Goal: Information Seeking & Learning: Compare options

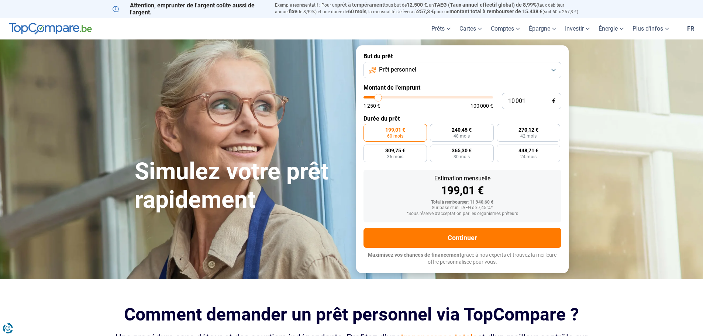
type input "9 000"
type input "9000"
type input "8 750"
type input "8750"
type input "8 500"
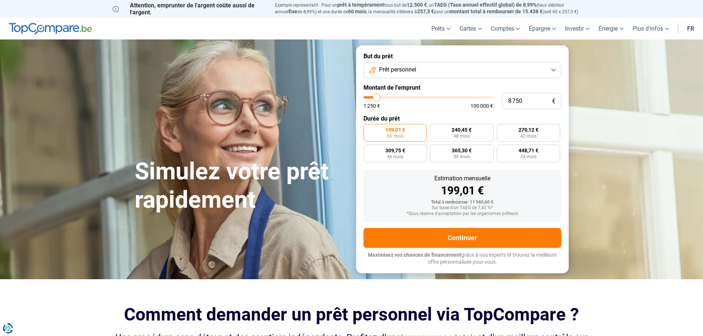
type input "8500"
type input "8 000"
type input "8000"
type input "7 250"
type input "7250"
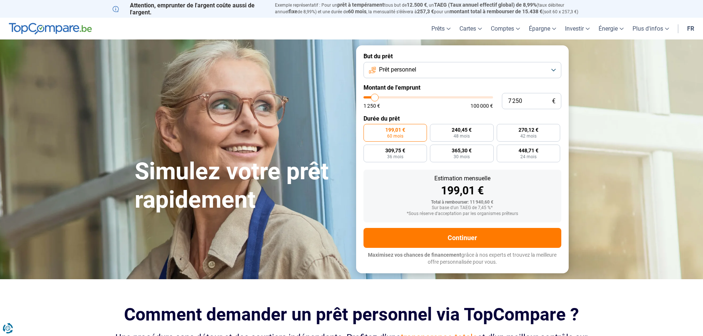
type input "7 000"
type input "7000"
type input "6 750"
type input "6750"
type input "6 500"
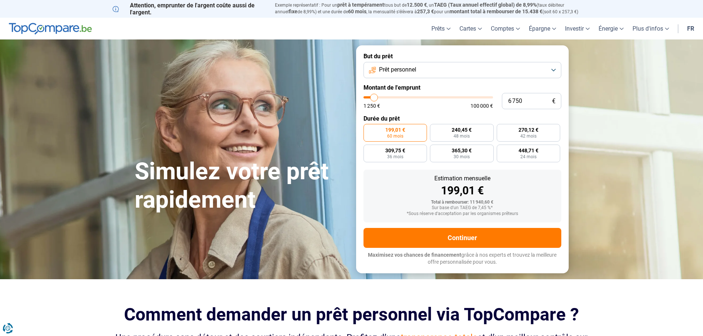
type input "6500"
type input "6 000"
type input "6000"
type input "5 750"
type input "5750"
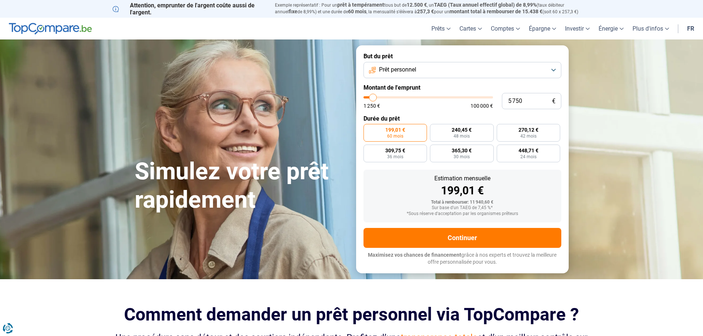
type input "5 500"
type input "5500"
type input "5 250"
type input "5250"
type input "5 000"
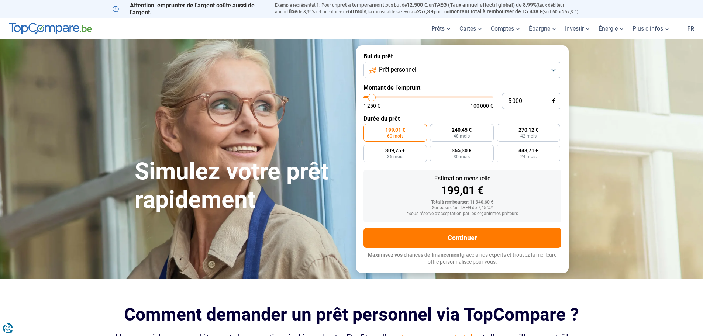
drag, startPoint x: 377, startPoint y: 98, endPoint x: 372, endPoint y: 97, distance: 5.2
type input "5000"
click at [372, 97] on input "range" at bounding box center [428, 97] width 130 height 2
radio input "true"
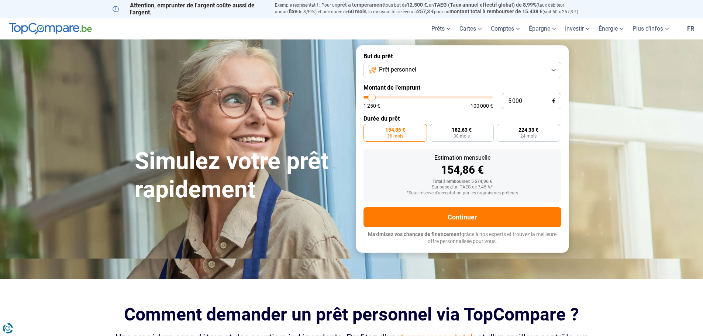
click at [395, 134] on span "36 mois" at bounding box center [395, 136] width 16 height 4
click at [368, 129] on input "154,86 € 36 mois" at bounding box center [365, 126] width 5 height 5
click at [463, 133] on label "182,63 € 30 mois" at bounding box center [462, 133] width 64 height 18
click at [435, 129] on input "182,63 € 30 mois" at bounding box center [432, 126] width 5 height 5
radio input "true"
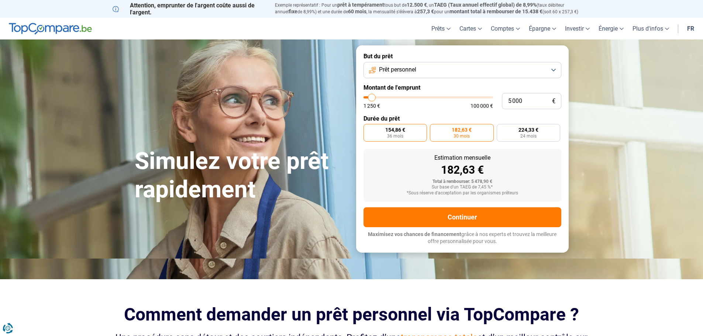
click at [401, 134] on span "36 mois" at bounding box center [395, 136] width 16 height 4
click at [368, 129] on input "154,86 € 36 mois" at bounding box center [365, 126] width 5 height 5
radio input "true"
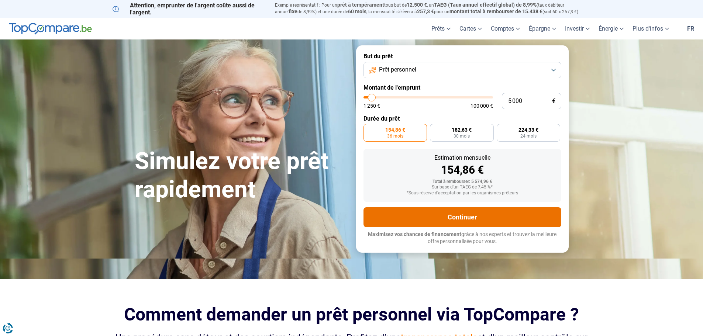
drag, startPoint x: 461, startPoint y: 217, endPoint x: 458, endPoint y: 210, distance: 6.7
click at [461, 217] on button "Continuer" at bounding box center [462, 217] width 198 height 20
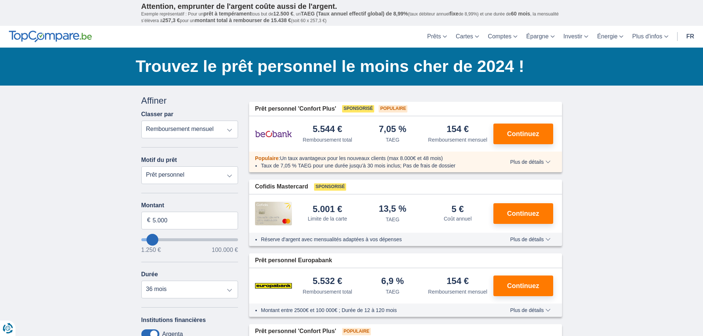
click at [230, 175] on select "Prêt personnel Voiture Moto / vélo Caravane / mobilhome Travaux Energie Rachat …" at bounding box center [189, 175] width 97 height 18
select select "holiday"
click at [141, 166] on select "Prêt personnel Voiture Moto / vélo Caravane / mobilhome Travaux Energie Rachat …" at bounding box center [189, 175] width 97 height 18
type input "7.500"
type input "7250"
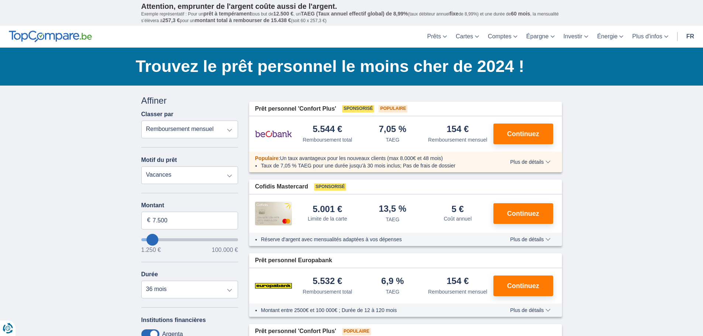
select select "42"
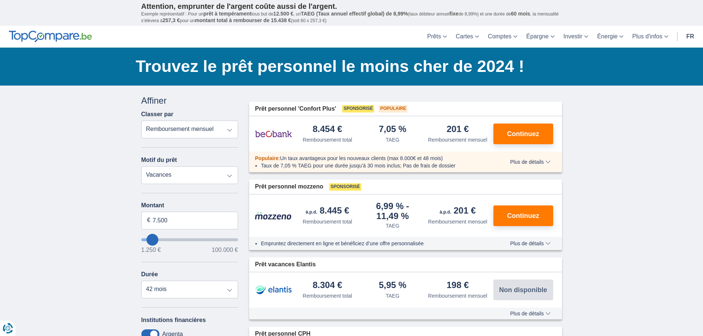
type input "6.250"
type input "5250"
type input "5.250"
select select "36"
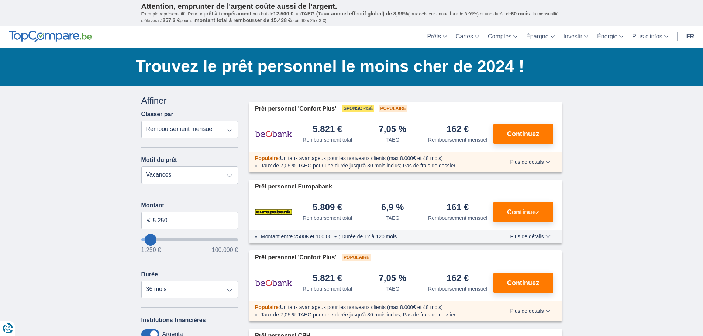
type input "3.250"
type input "3250"
select select "30"
type input "2250"
type input "2.250"
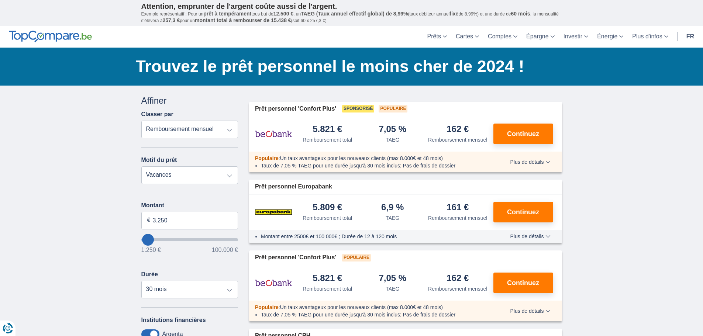
select select "24"
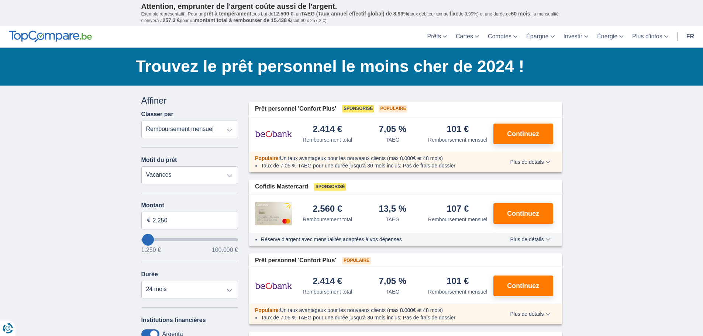
type input "3.250"
type input "3250"
select select "30"
type input "4.250"
type input "4250"
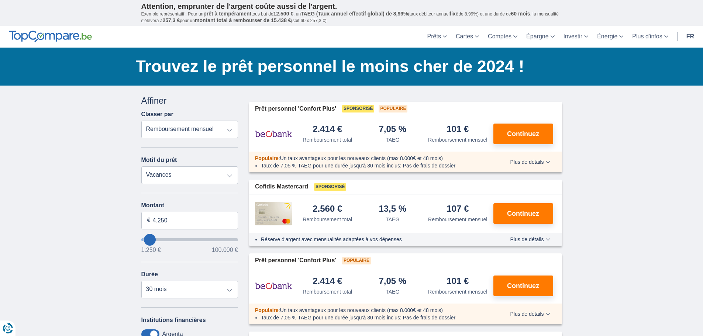
select select "36"
type input "6.250"
type input "6250"
select select "42"
type input "6250"
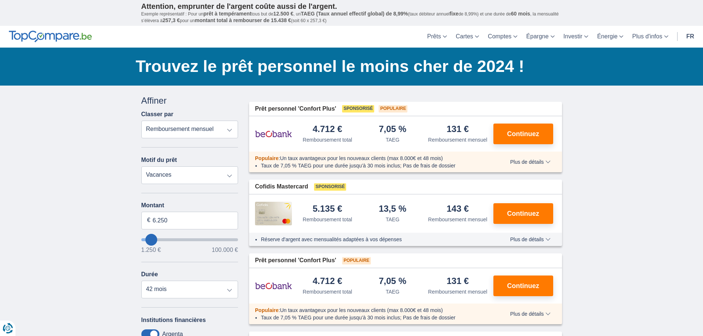
click at [152, 241] on input "wantToBorrow" at bounding box center [189, 239] width 97 height 3
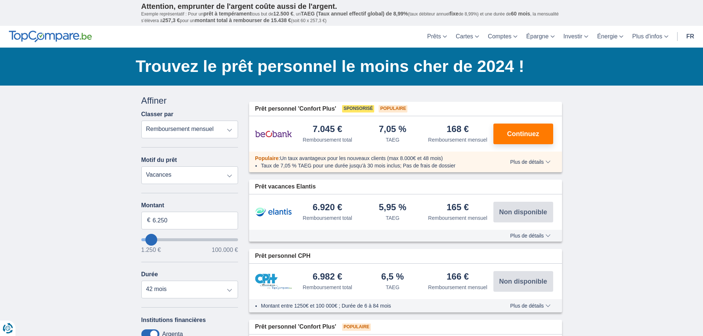
click at [231, 177] on select "Prêt personnel Voiture Moto / vélo Caravane / mobilhome Travaux Energie Rachat …" at bounding box center [189, 175] width 97 height 18
select select "personalLoan"
click at [141, 166] on select "Prêt personnel Voiture Moto / vélo Caravane / mobilhome Travaux Energie Rachat …" at bounding box center [189, 175] width 97 height 18
type input "7.500"
type input "7250"
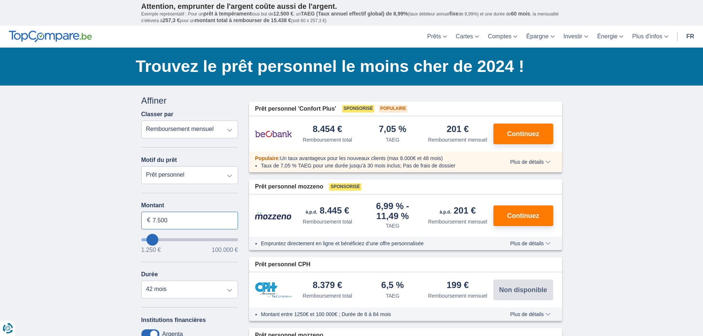
drag, startPoint x: 165, startPoint y: 220, endPoint x: 170, endPoint y: 218, distance: 5.5
click at [165, 220] on input "7.500" at bounding box center [189, 221] width 97 height 18
drag, startPoint x: 154, startPoint y: 221, endPoint x: 143, endPoint y: 220, distance: 11.1
click at [139, 221] on div "Annuler Filtres Affiner Classer par Remboursement total TAEG Remboursement mens…" at bounding box center [190, 269] width 108 height 351
type input "6.000"
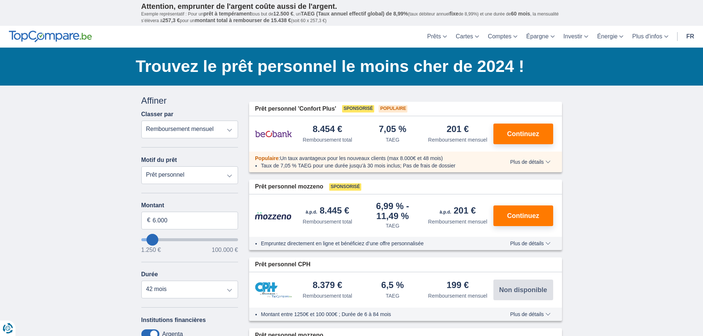
type input "6250"
click at [185, 255] on div "Montant 6.000 € 1.250 € 100.000 € Durée 12 mois 18 mois 24 mois 30 mois 36 mois…" at bounding box center [189, 250] width 97 height 96
